Goal: Check status: Check status

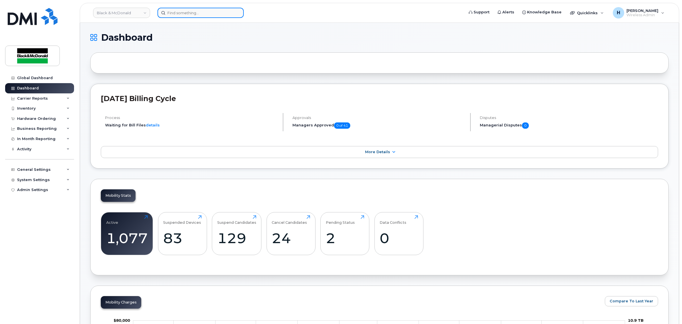
click at [192, 10] on input at bounding box center [201, 13] width 86 height 10
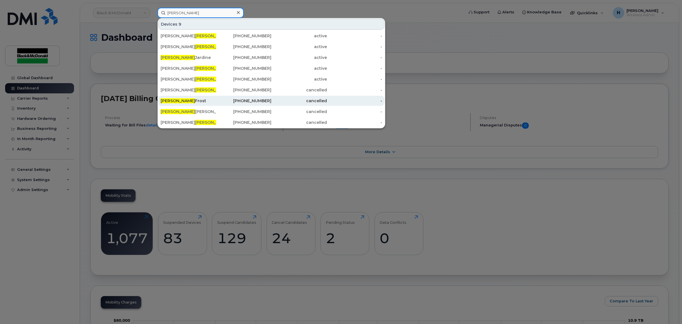
type input "graham"
click at [186, 99] on div "Graham Frost" at bounding box center [189, 101] width 56 height 6
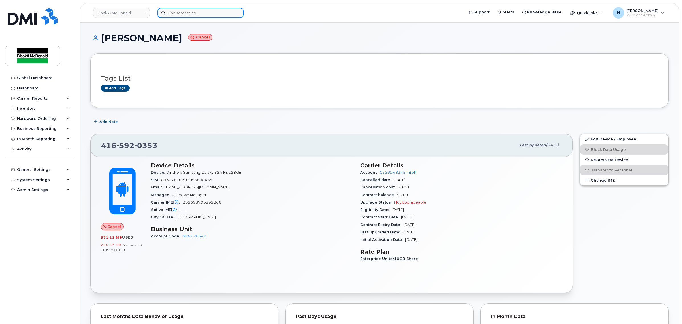
click at [186, 11] on input at bounding box center [201, 13] width 86 height 10
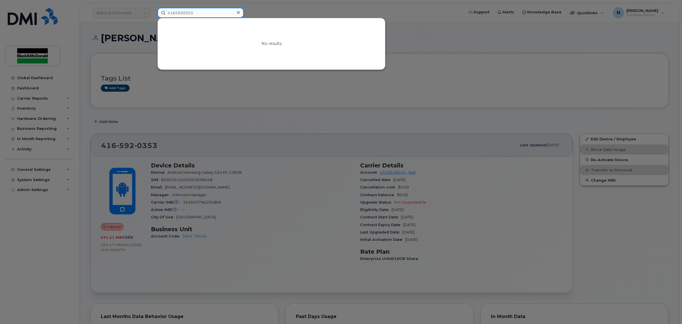
click at [182, 12] on input "4165930353" at bounding box center [201, 13] width 86 height 10
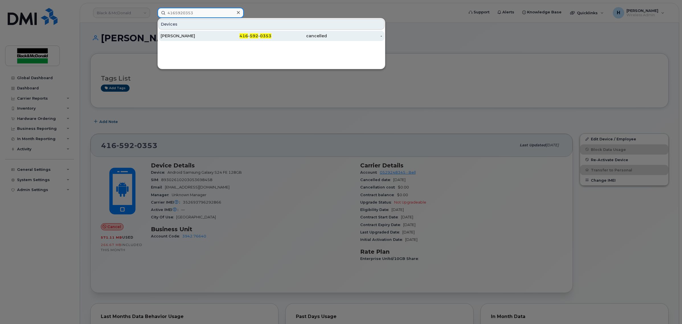
type input "4165920353"
click at [188, 31] on div "[PERSON_NAME]" at bounding box center [189, 36] width 56 height 10
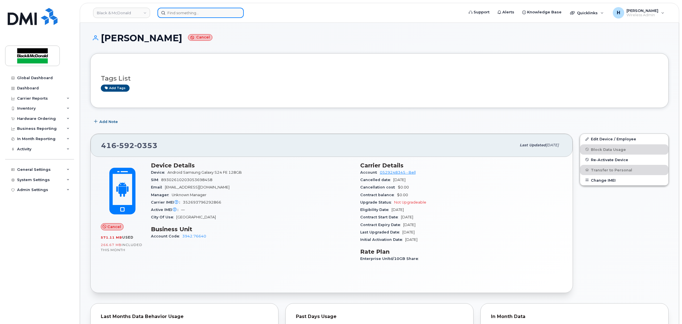
click at [203, 10] on input at bounding box center [201, 13] width 86 height 10
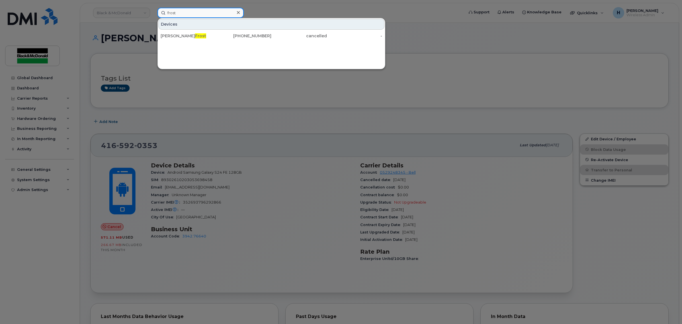
type input "frost"
click at [253, 126] on div at bounding box center [341, 162] width 682 height 324
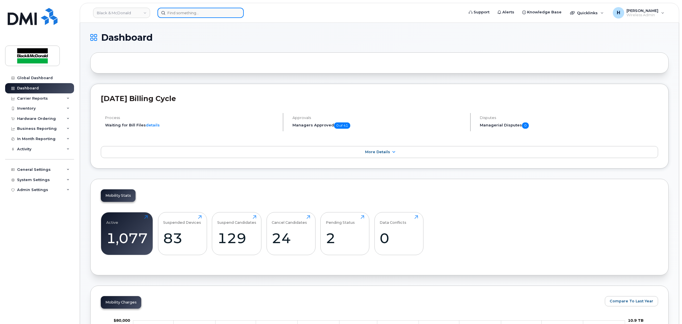
click at [199, 17] on div at bounding box center [309, 13] width 303 height 10
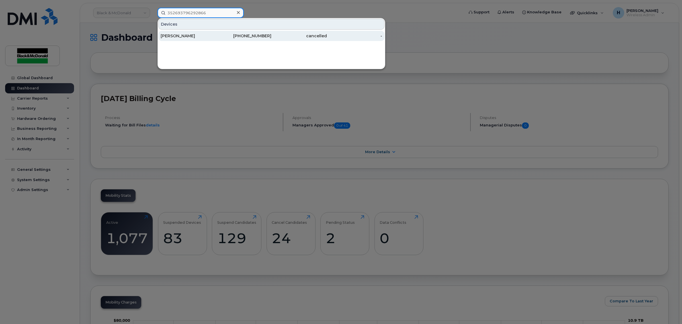
type input "352693796292866"
click at [208, 32] on div "[PERSON_NAME]" at bounding box center [189, 36] width 56 height 10
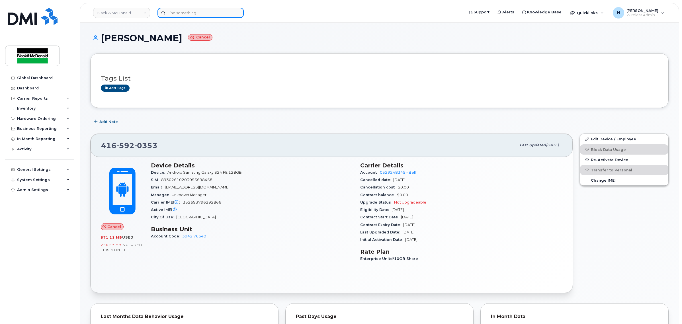
click at [207, 14] on input at bounding box center [201, 13] width 86 height 10
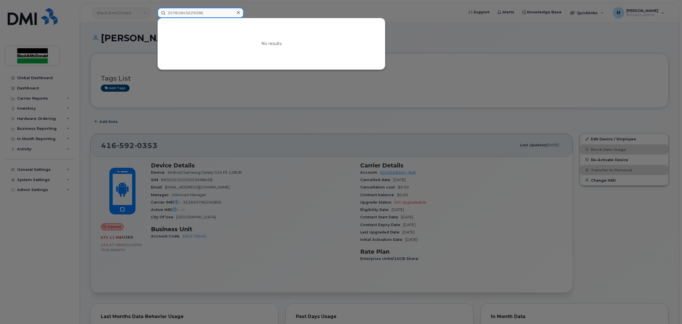
type input "357818456292865"
drag, startPoint x: 218, startPoint y: 10, endPoint x: 102, endPoint y: 12, distance: 116.3
click at [153, 12] on div "357818456292865 No results" at bounding box center [309, 13] width 312 height 10
click at [270, 11] on div at bounding box center [341, 162] width 682 height 324
click at [214, 17] on div "Enter more symbols" at bounding box center [309, 13] width 303 height 10
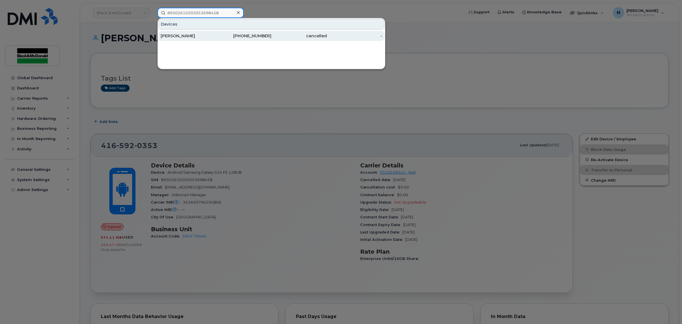
type input "89302610203053698458"
click at [207, 34] on div "[PERSON_NAME]" at bounding box center [189, 36] width 56 height 6
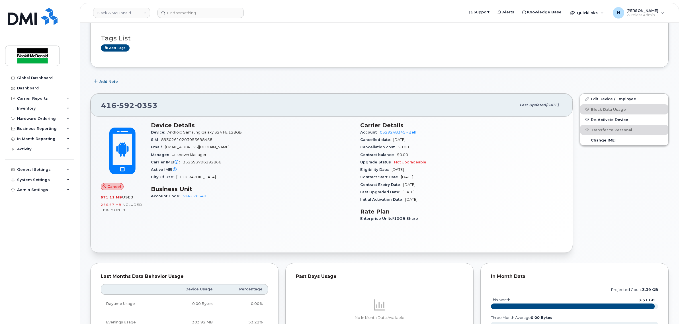
scroll to position [36, 0]
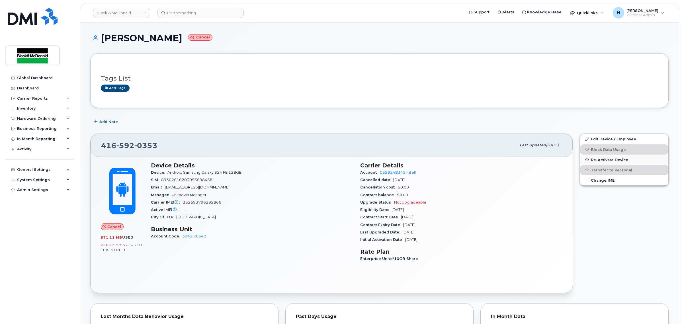
click at [613, 159] on span "Re-Activate Device" at bounding box center [609, 160] width 37 height 4
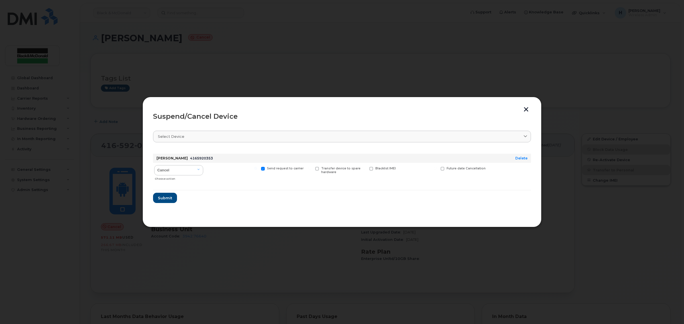
click at [527, 109] on button "button" at bounding box center [526, 110] width 9 height 6
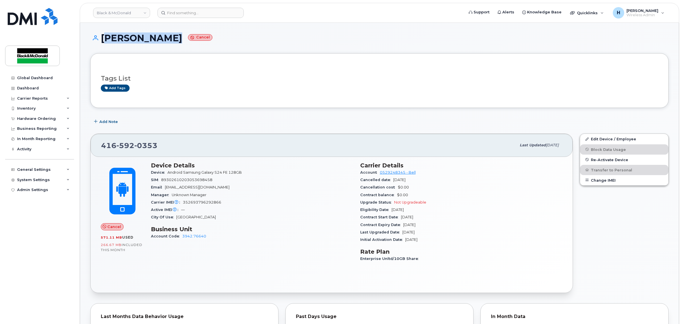
drag, startPoint x: 168, startPoint y: 39, endPoint x: 101, endPoint y: 39, distance: 67.0
click at [101, 39] on h1 "[PERSON_NAME] Cancel" at bounding box center [379, 38] width 579 height 10
copy h1 "[PERSON_NAME]"
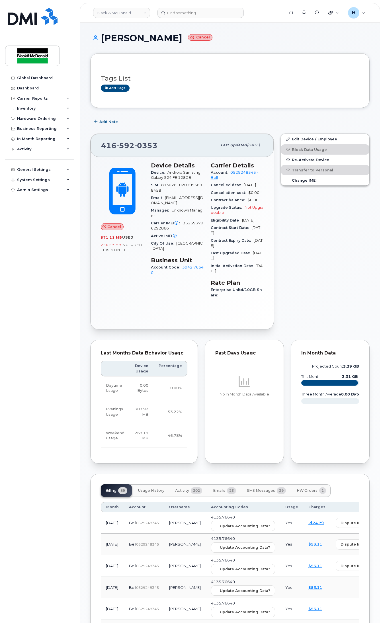
click at [340, 260] on div "Edit Device / Employee Block Data Usage Re-Activate Device Transfer to Personal…" at bounding box center [326, 231] width 96 height 203
click at [258, 58] on div "Tags List Add tags" at bounding box center [230, 80] width 280 height 55
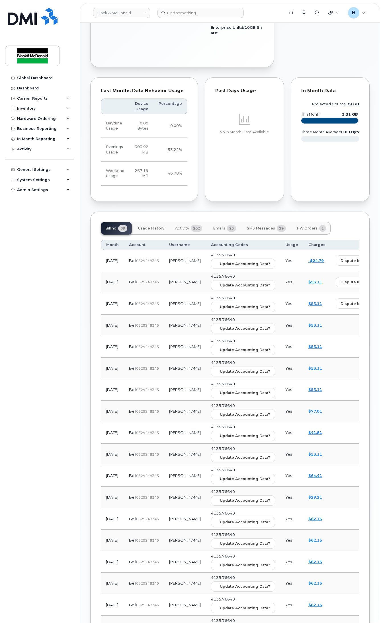
scroll to position [285, 0]
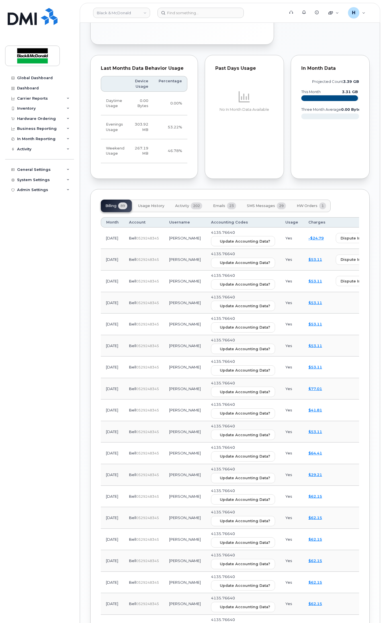
click at [189, 208] on span "Activity" at bounding box center [182, 206] width 14 height 5
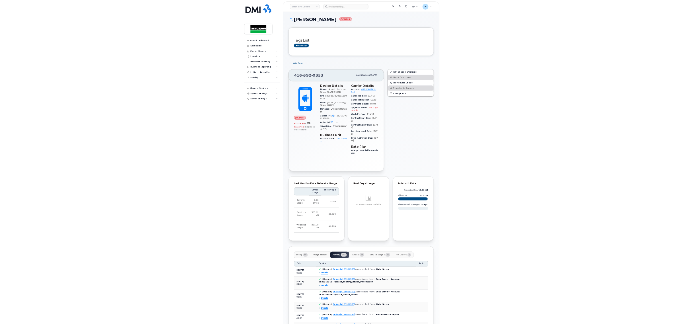
scroll to position [0, 0]
